Goal: Use online tool/utility: Utilize a website feature to perform a specific function

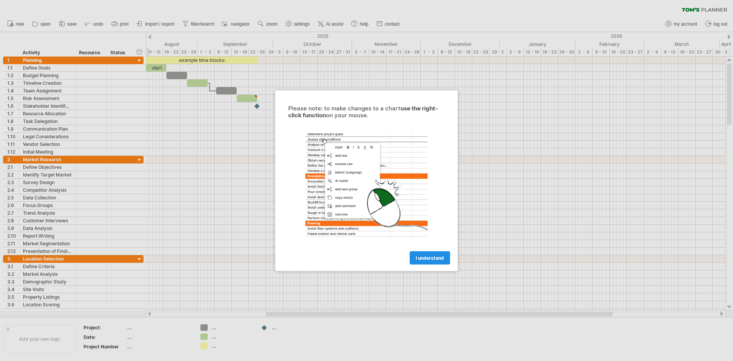
click at [439, 255] on span "I understand" at bounding box center [430, 258] width 28 height 6
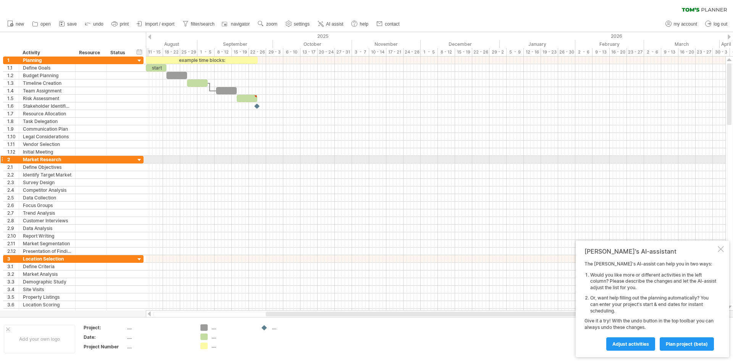
click at [139, 160] on div at bounding box center [139, 160] width 7 height 7
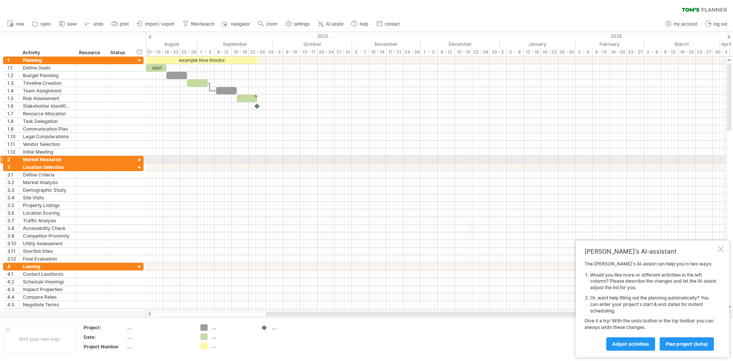
click at [139, 160] on div at bounding box center [139, 160] width 7 height 7
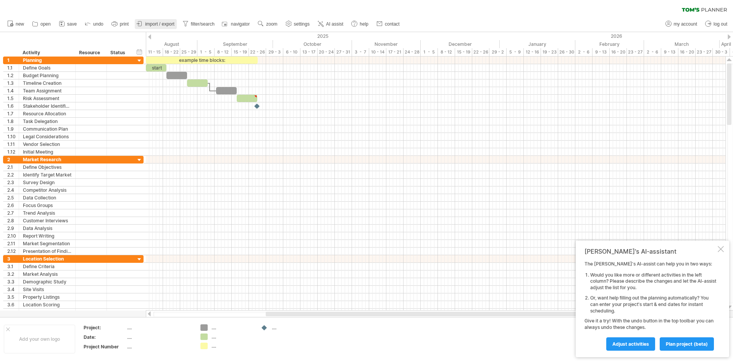
click at [154, 23] on span "import / export" at bounding box center [159, 23] width 29 height 5
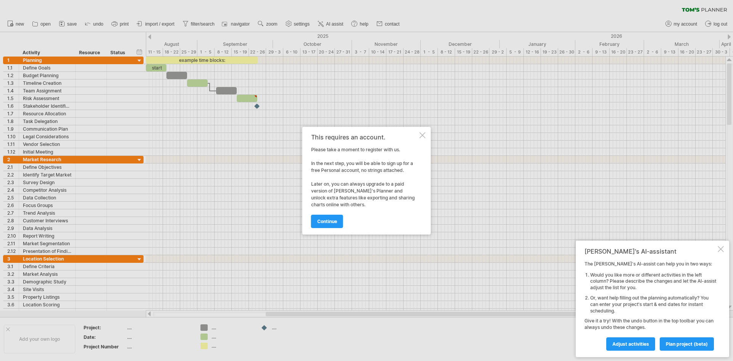
click at [422, 134] on div at bounding box center [423, 135] width 6 height 6
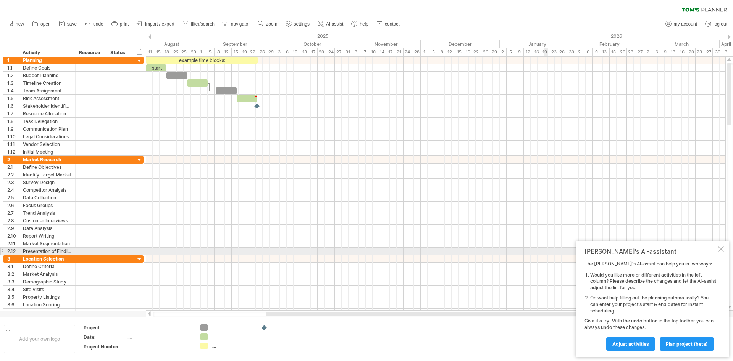
click at [719, 251] on div at bounding box center [721, 249] width 6 height 6
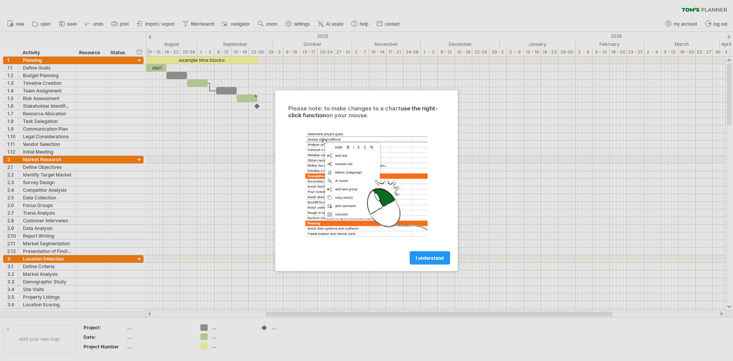
click at [417, 258] on span "I understand" at bounding box center [430, 258] width 28 height 6
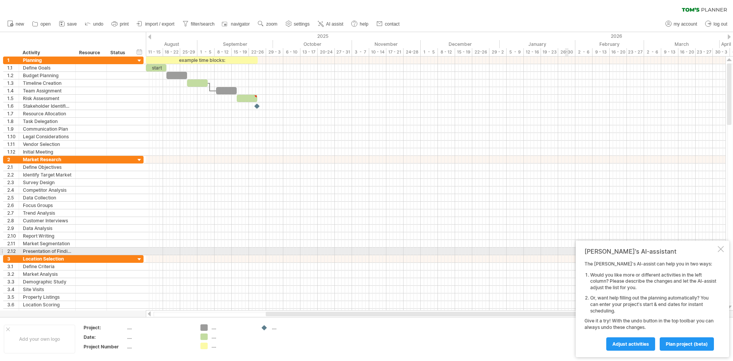
click at [723, 248] on div at bounding box center [721, 249] width 6 height 6
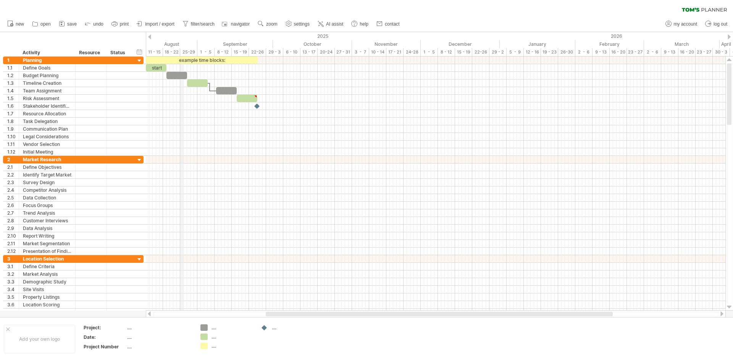
click at [183, 43] on div "August" at bounding box center [161, 44] width 72 height 8
click at [302, 25] on span "settings" at bounding box center [302, 23] width 16 height 5
select select "*"
select select "**"
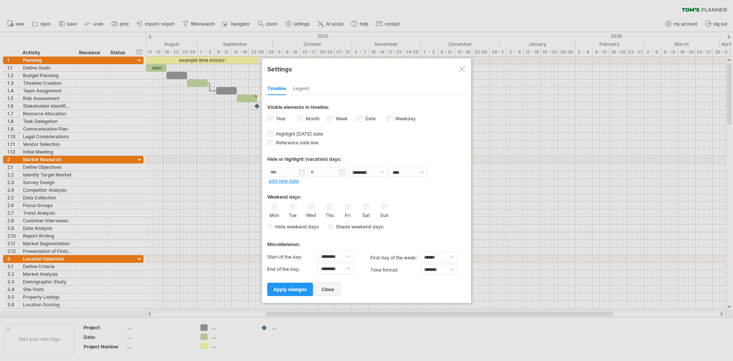
click at [328, 289] on span "close" at bounding box center [328, 289] width 13 height 6
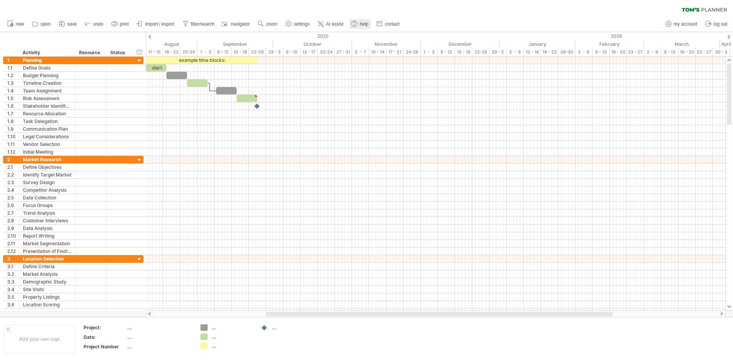
click at [356, 26] on use at bounding box center [355, 24] width 8 height 8
click at [152, 317] on div at bounding box center [436, 314] width 580 height 8
click at [149, 314] on div at bounding box center [149, 313] width 6 height 5
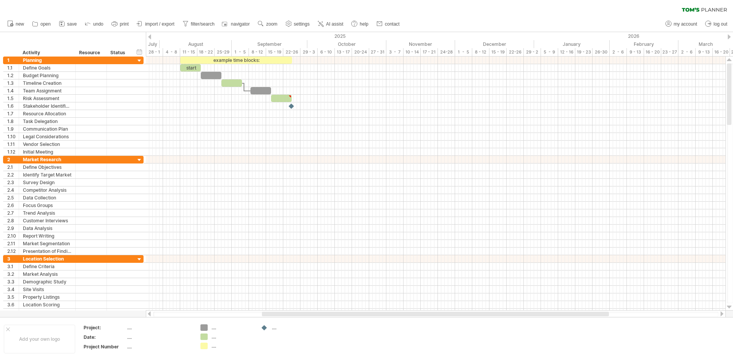
drag, startPoint x: 697, startPoint y: 0, endPoint x: 521, endPoint y: 10, distance: 175.6
click at [521, 10] on div "clear filter reapply filter" at bounding box center [366, 8] width 733 height 16
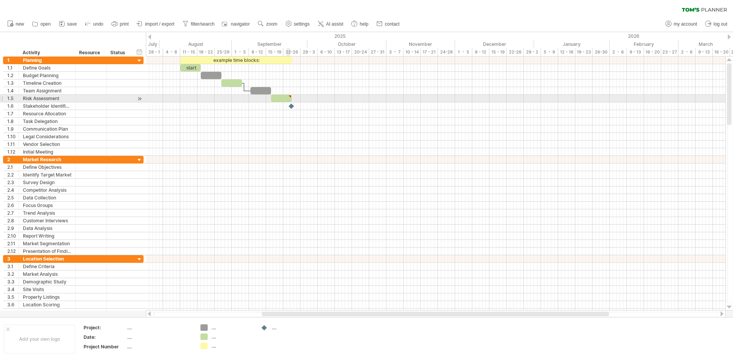
type textarea "**********"
click at [286, 100] on div at bounding box center [281, 98] width 21 height 7
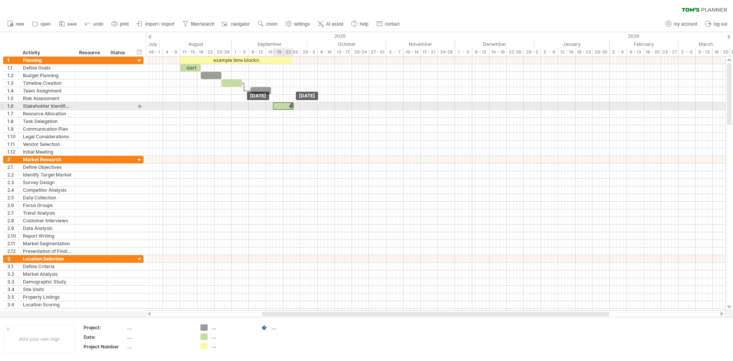
drag, startPoint x: 274, startPoint y: 101, endPoint x: 276, endPoint y: 110, distance: 9.3
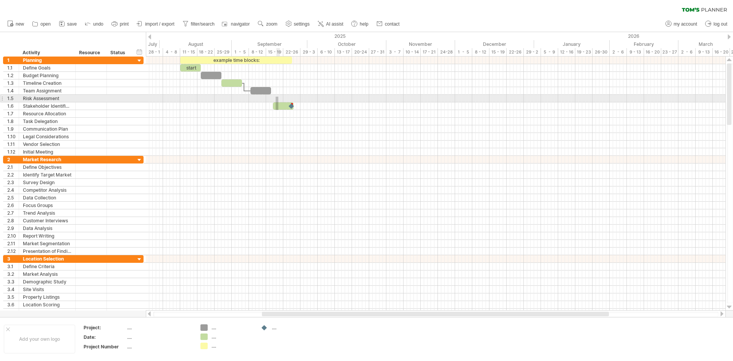
drag, startPoint x: 276, startPoint y: 110, endPoint x: 278, endPoint y: 97, distance: 13.6
click at [278, 97] on div at bounding box center [436, 106] width 580 height 99
